Goal: Information Seeking & Learning: Learn about a topic

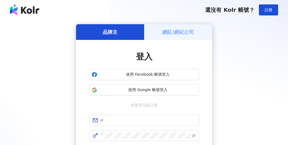
scroll to position [55, 0]
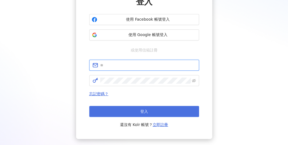
type input "**********"
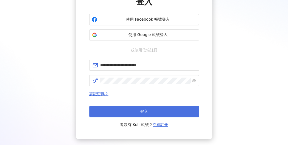
scroll to position [0, 0]
click at [130, 107] on button "登入" at bounding box center [144, 111] width 110 height 11
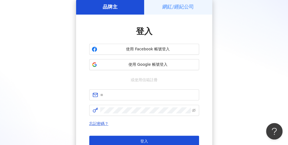
scroll to position [55, 0]
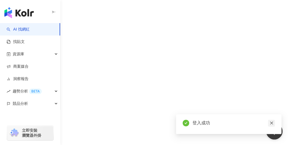
click at [274, 122] on link at bounding box center [271, 123] width 7 height 7
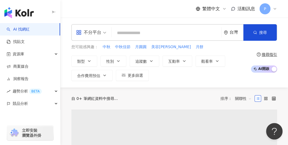
click at [163, 33] on input "search" at bounding box center [166, 33] width 105 height 10
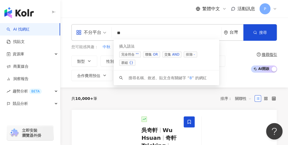
type input "*"
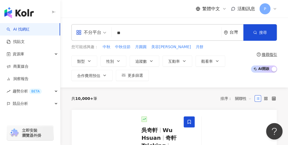
type input "**"
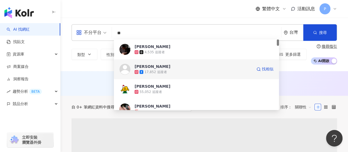
click at [177, 53] on div "4,535 追蹤者" at bounding box center [203, 51] width 139 height 5
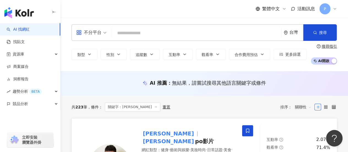
scroll to position [82, 0]
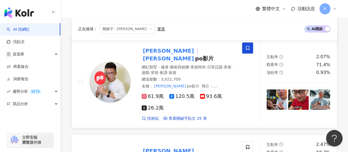
click at [195, 55] on span "po影片" at bounding box center [204, 58] width 19 height 7
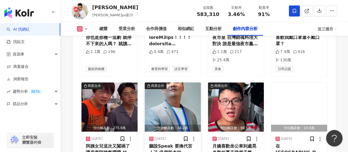
scroll to position [1815, 0]
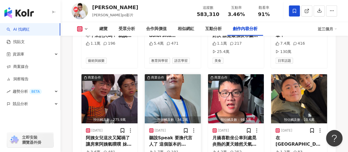
drag, startPoint x: 191, startPoint y: 113, endPoint x: 183, endPoint y: 112, distance: 8.8
copy div "46.9"
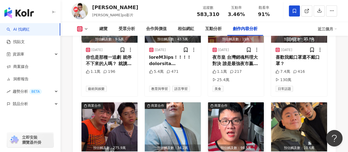
scroll to position [1760, 0]
